Goal: Task Accomplishment & Management: Complete application form

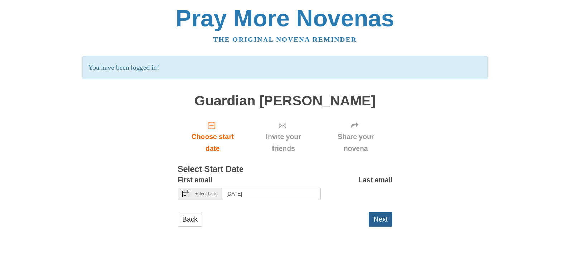
click at [383, 219] on button "Next" at bounding box center [381, 219] width 24 height 15
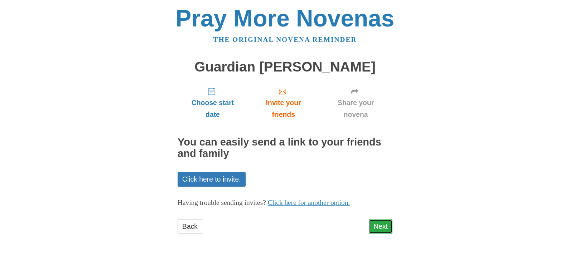
click at [381, 226] on link "Next" at bounding box center [381, 226] width 24 height 15
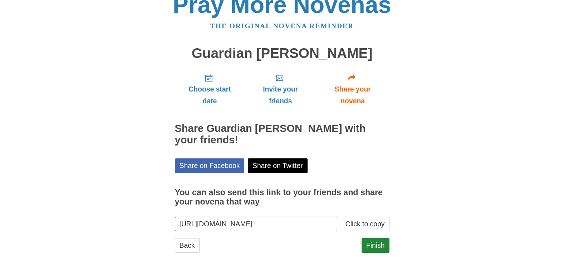
scroll to position [21, 0]
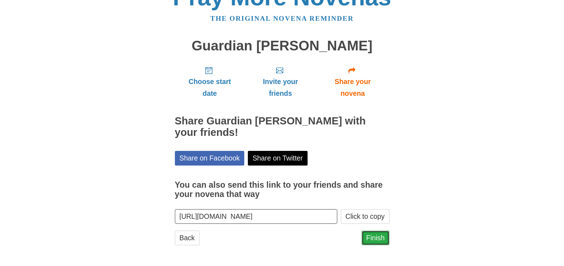
click at [376, 237] on link "Finish" at bounding box center [376, 238] width 28 height 15
